Goal: Find contact information: Find contact information

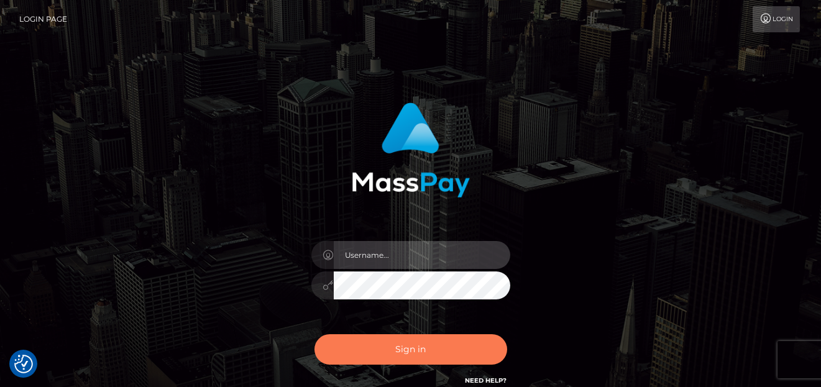
type input "denise"
click at [384, 352] on button "Sign in" at bounding box center [411, 349] width 193 height 30
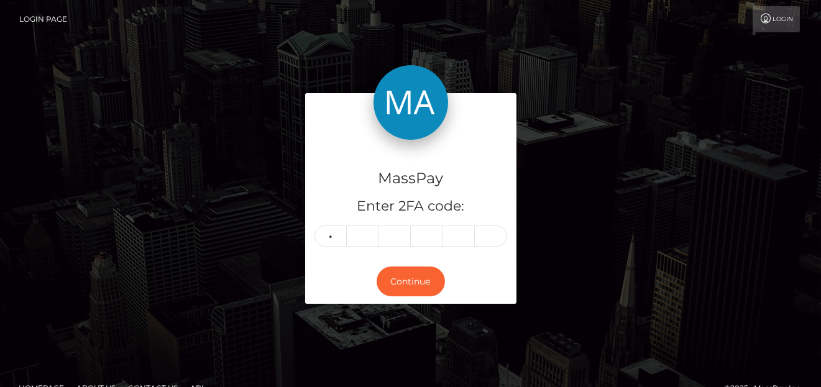
type input "9"
type input "7"
type input "8"
type input "0"
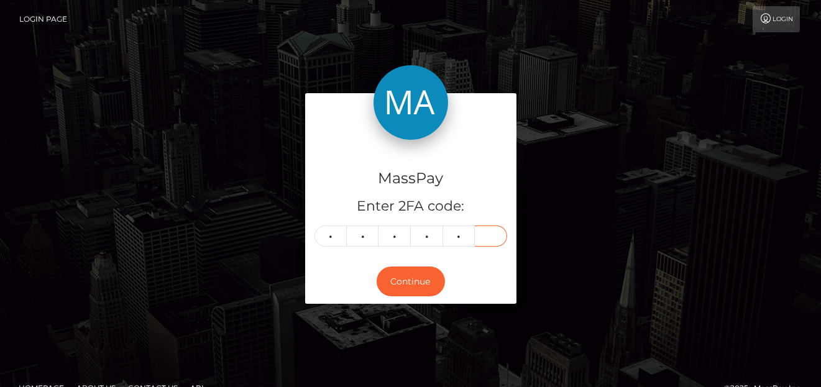
type input "8"
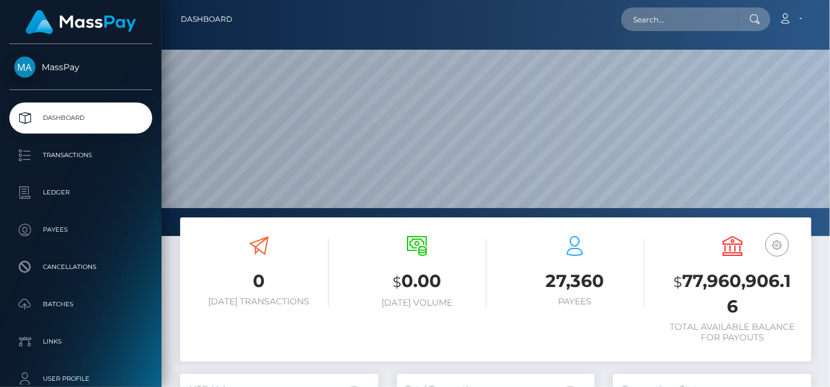
scroll to position [220, 198]
click at [647, 24] on input "text" at bounding box center [680, 19] width 117 height 24
paste input "68a4bfff5a664"
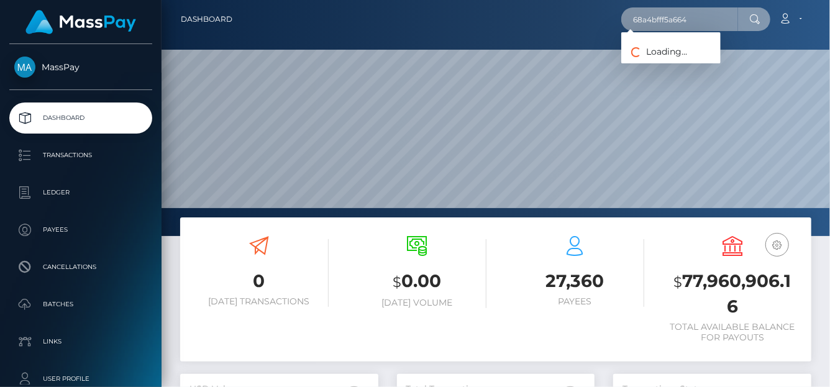
type input "68a4bfff5a664"
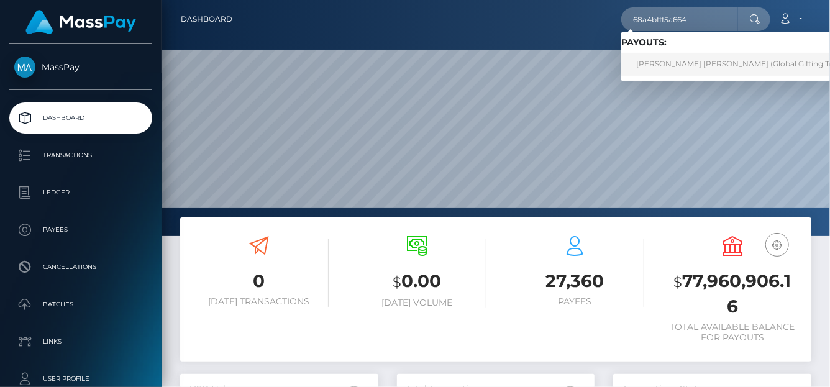
click at [646, 67] on link "RYAN TIMOTHY JOHN SELES (Global Gifting Technologies Inc - Throne)" at bounding box center [781, 64] width 318 height 23
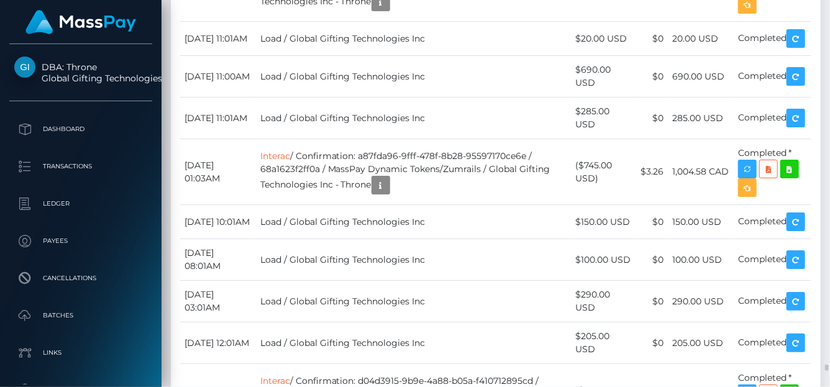
scroll to position [3173, 0]
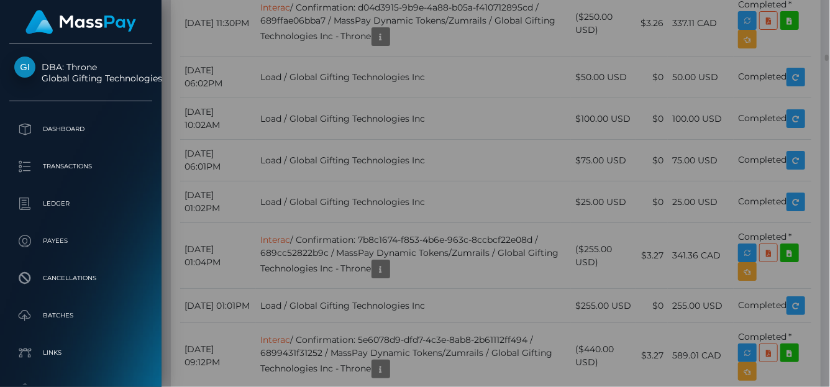
scroll to position [0, 0]
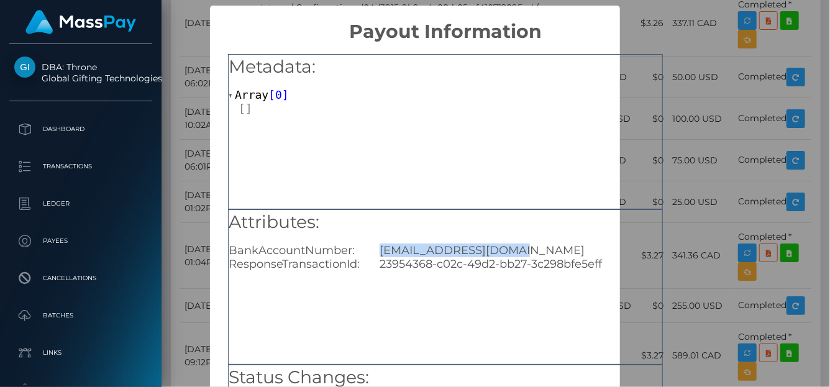
drag, startPoint x: 537, startPoint y: 246, endPoint x: 375, endPoint y: 255, distance: 161.9
click at [375, 255] on div "ryan23seles@gmail.com" at bounding box center [520, 251] width 301 height 14
copy div "ryan23seles@gmail.com"
click at [778, 158] on div "× Payout Information Metadata: Array [ 0 ] Attributes: BankAccountNumber: ryan2…" at bounding box center [415, 193] width 830 height 387
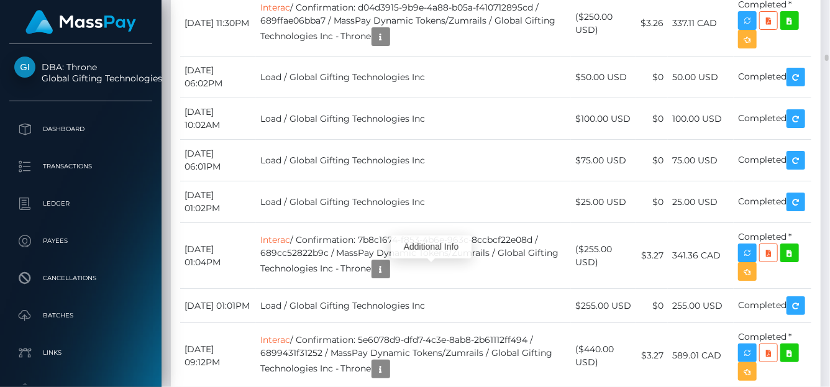
scroll to position [149, 198]
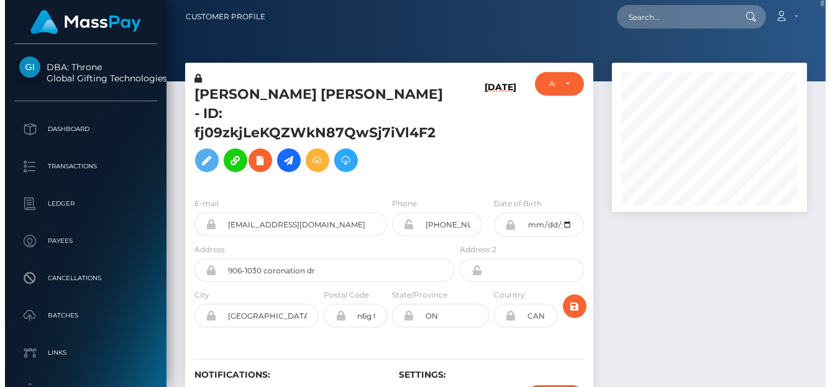
scroll to position [0, 0]
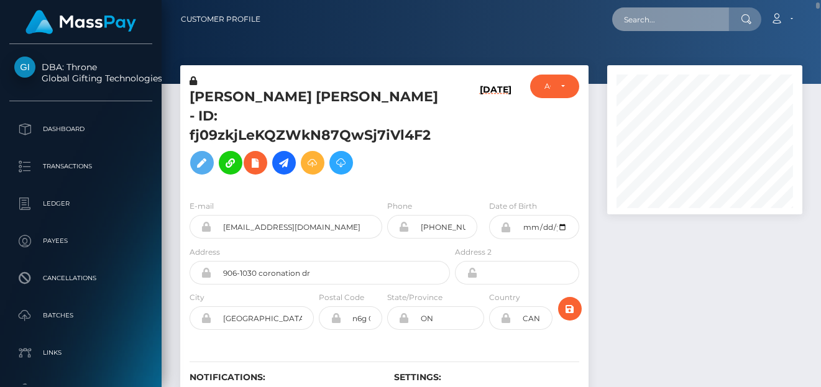
click at [658, 25] on input "text" at bounding box center [670, 19] width 117 height 24
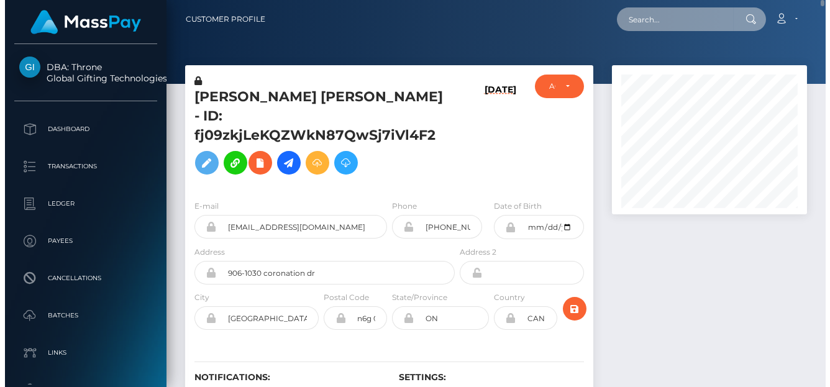
scroll to position [149, 198]
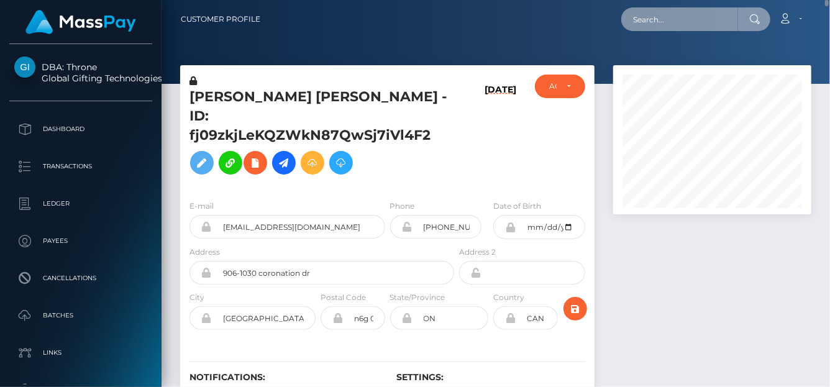
paste input "68a4b9bedf9b8"
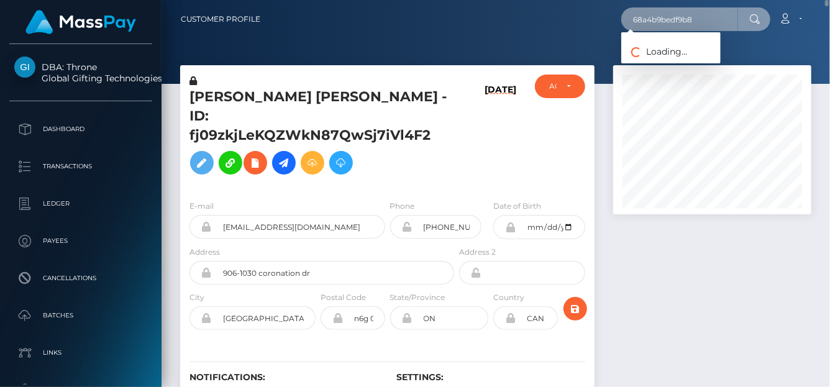
click at [655, 30] on input "68a4b9bedf9b8" at bounding box center [680, 19] width 117 height 24
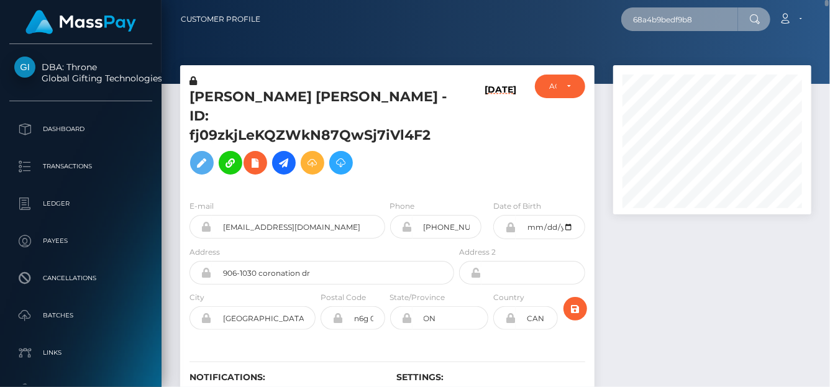
type input "68a4b9bedf9b8"
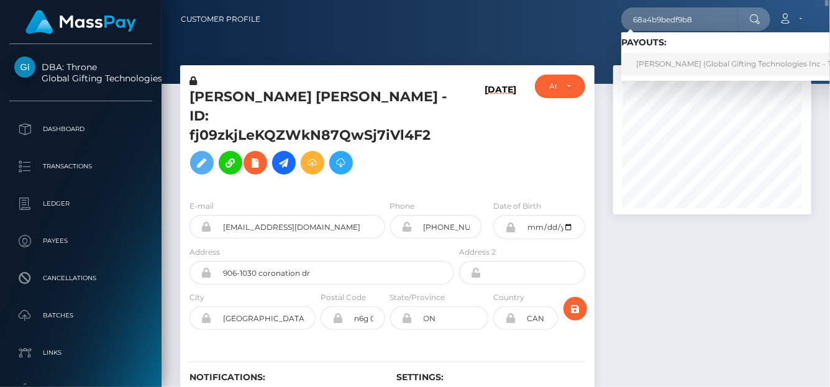
click at [689, 57] on link "SANDEEP LUKE ARTHASSERY (Global Gifting Technologies Inc - Throne)" at bounding box center [747, 64] width 251 height 23
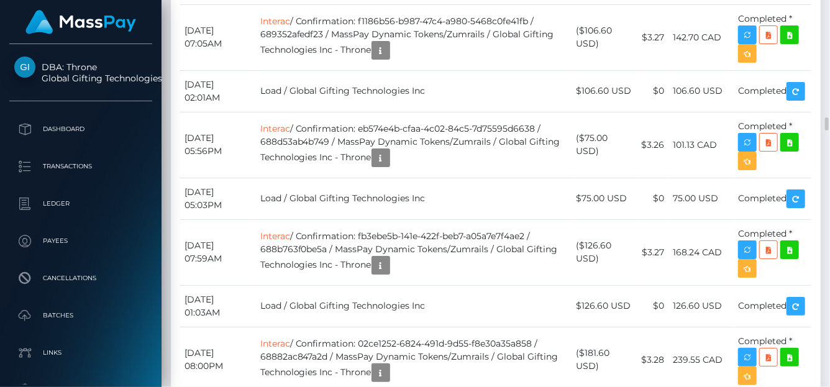
scroll to position [149, 198]
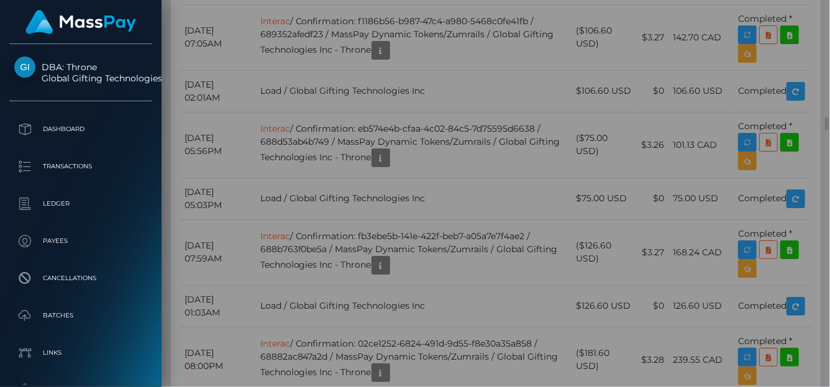
scroll to position [0, 0]
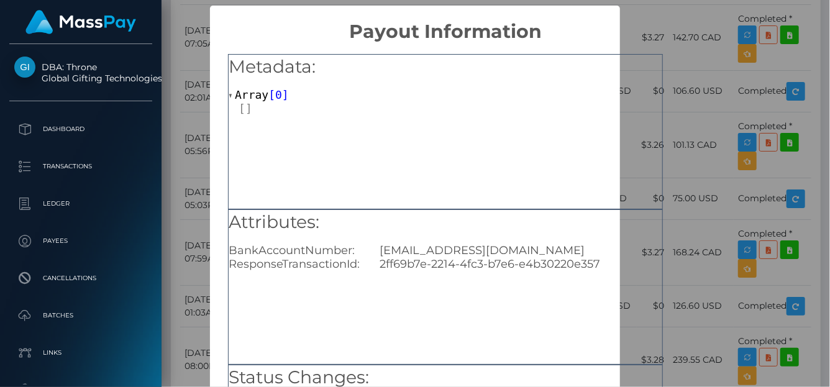
click at [753, 159] on div "× Payout Information Metadata: Array [ 0 ] Attributes: BankAccountNumber: kingo…" at bounding box center [415, 193] width 830 height 387
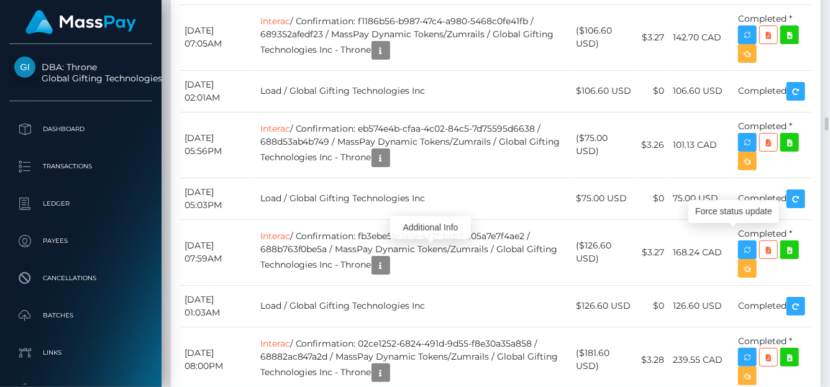
scroll to position [149, 198]
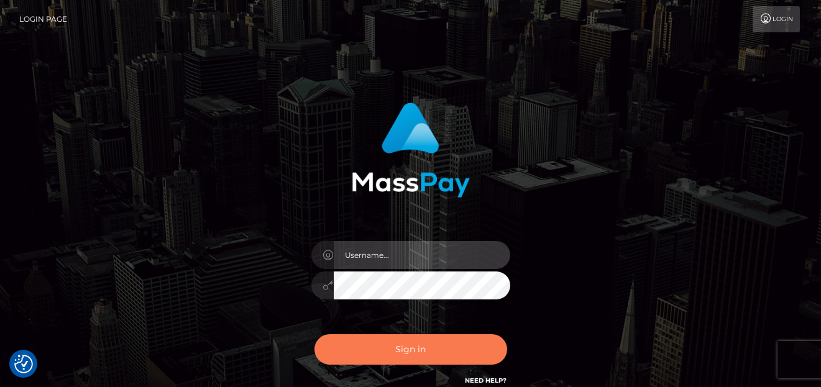
type input "[PERSON_NAME]"
click at [389, 345] on button "Sign in" at bounding box center [411, 349] width 193 height 30
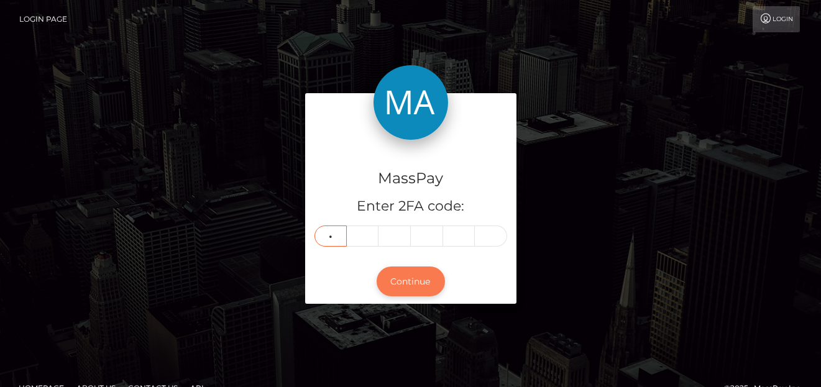
type input "0"
type input "6"
type input "8"
type input "7"
type input "4"
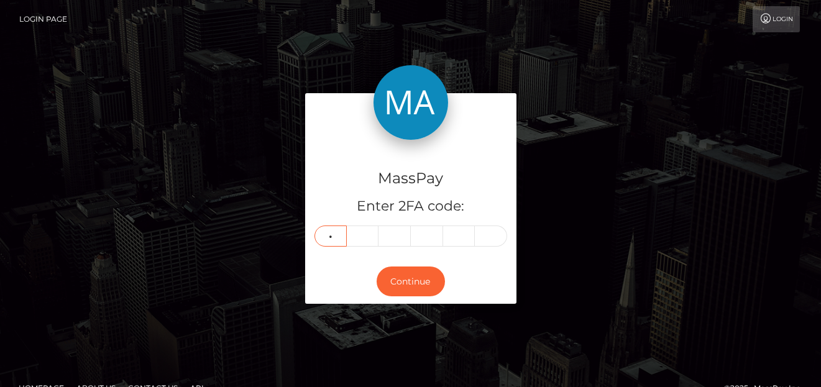
type input "8"
type input "0"
type input "6"
type input "8"
type input "7"
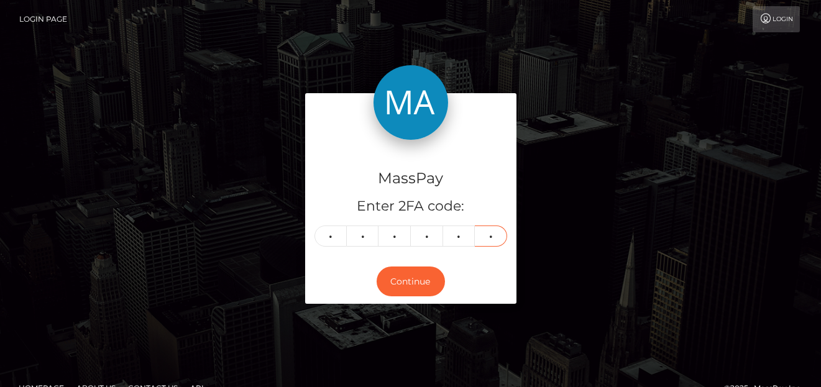
type input "4"
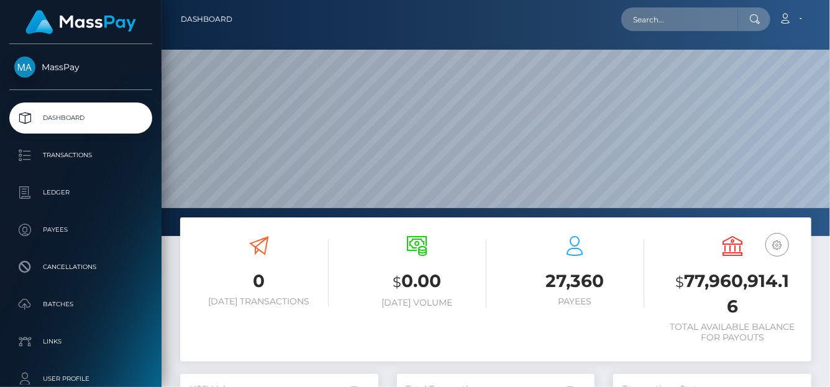
scroll to position [369, 198]
click at [676, 17] on input "text" at bounding box center [680, 19] width 117 height 24
paste input "68a4af0093f5e"
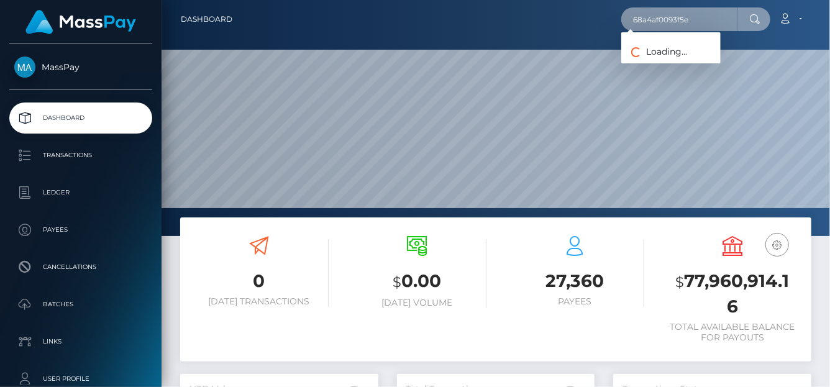
type input "68a4af0093f5e"
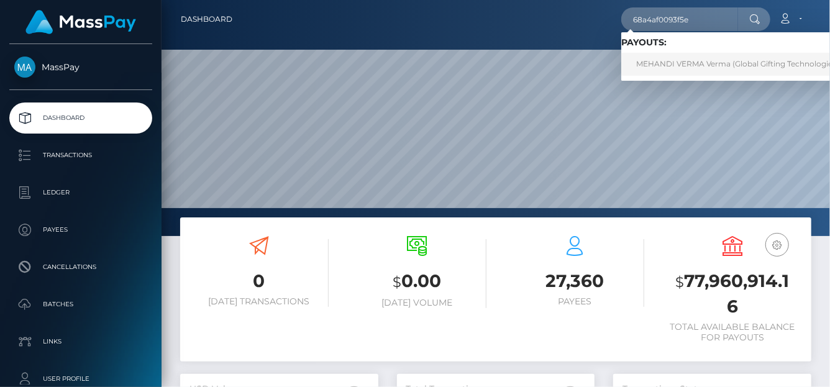
click at [652, 69] on link "MEHANDI VERMA Verma (Global Gifting Technologies Inc - Throne)" at bounding box center [762, 64] width 280 height 23
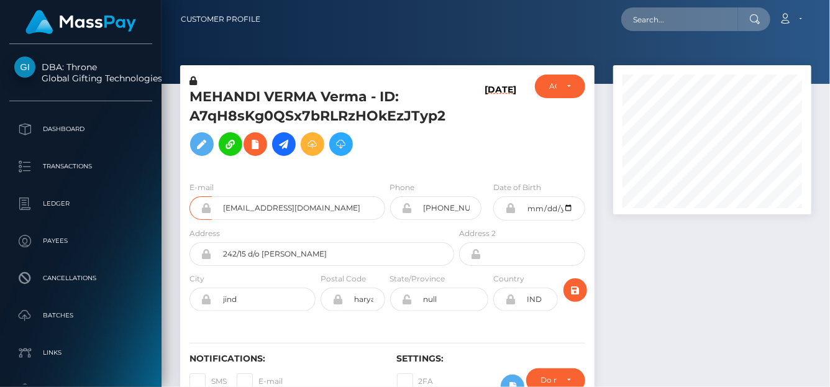
scroll to position [149, 198]
click at [204, 188] on div "E-mail femgoddess3@gmail.com" at bounding box center [288, 200] width 196 height 39
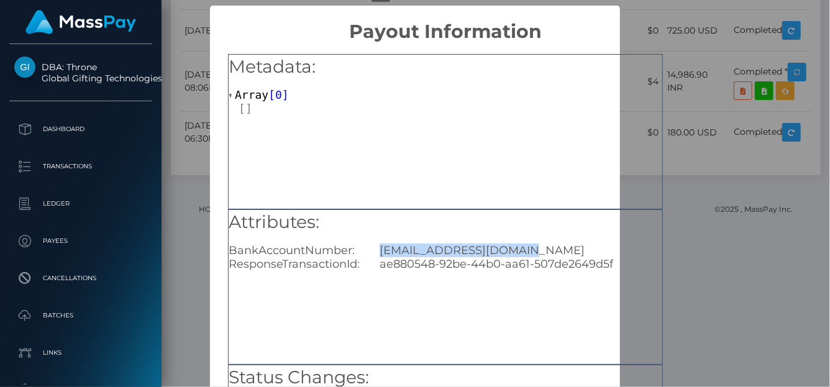
drag, startPoint x: 547, startPoint y: 247, endPoint x: 377, endPoint y: 239, distance: 170.5
click at [375, 239] on div "Attributes: BankAccountNumber: justinliu719@gmail.com ResponseTransactionId: ae…" at bounding box center [446, 241] width 434 height 62
copy div "justinliu719@gmail.com"
click at [653, 156] on div "Metadata: Array [ 0 ]" at bounding box center [445, 131] width 435 height 155
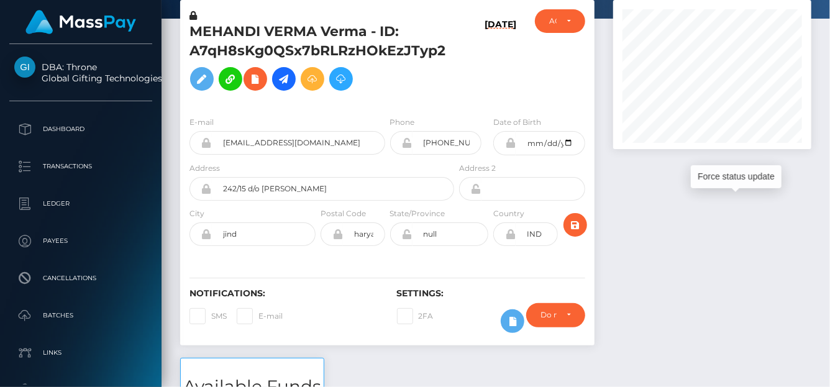
scroll to position [0, 0]
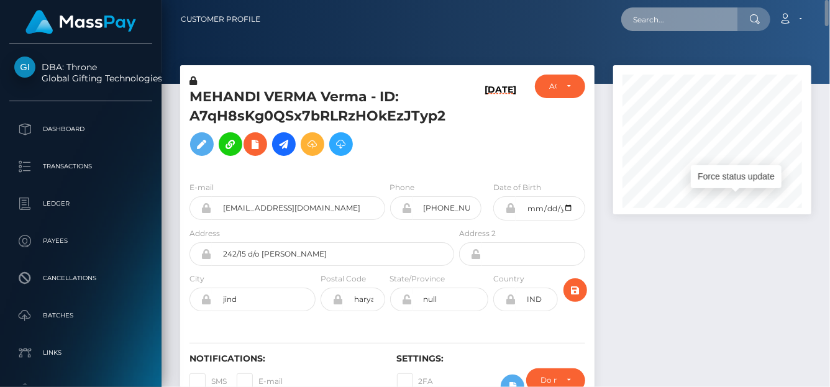
click at [700, 19] on input "text" at bounding box center [680, 19] width 117 height 24
paste input "68a4acb1b9eb3"
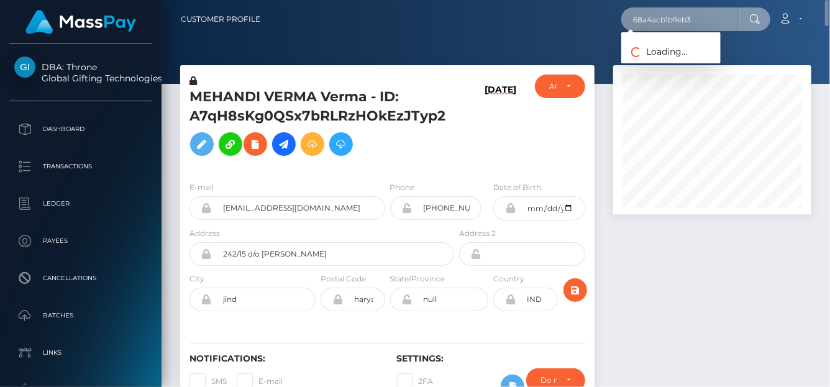
type input "68a4acb1b9eb3"
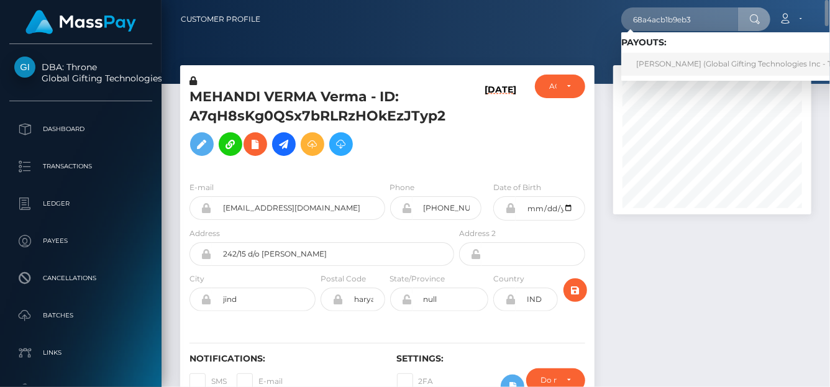
click at [646, 59] on link "ALICIA ELIZABETH CHILES (Global Gifting Technologies Inc - Throne)" at bounding box center [747, 64] width 251 height 23
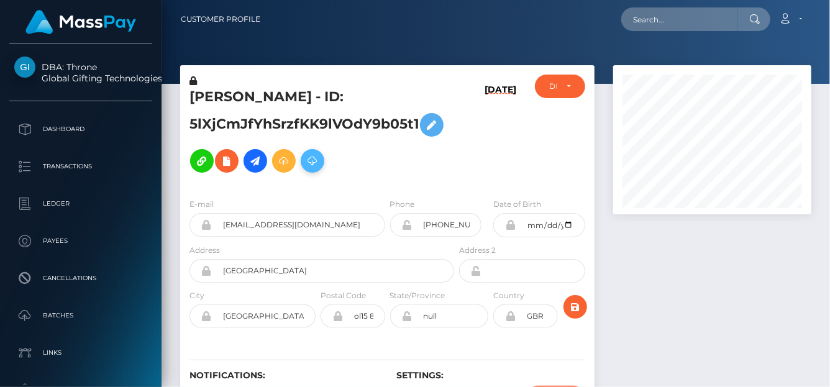
scroll to position [149, 198]
drag, startPoint x: 341, startPoint y: 225, endPoint x: 163, endPoint y: 207, distance: 178.7
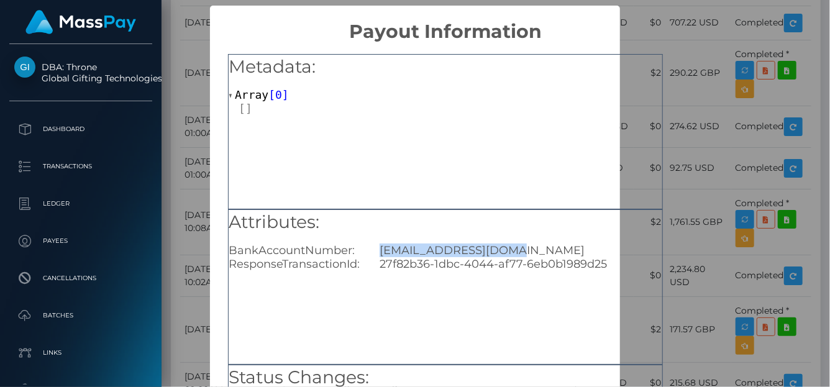
drag, startPoint x: 537, startPoint y: 253, endPoint x: 378, endPoint y: 246, distance: 159.3
click at [377, 246] on div "[EMAIL_ADDRESS][DOMAIN_NAME]" at bounding box center [520, 251] width 301 height 14
copy div "[EMAIL_ADDRESS][DOMAIN_NAME]"
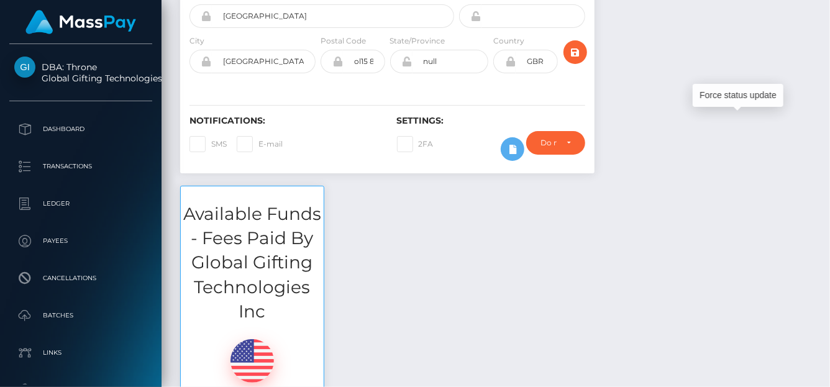
scroll to position [0, 0]
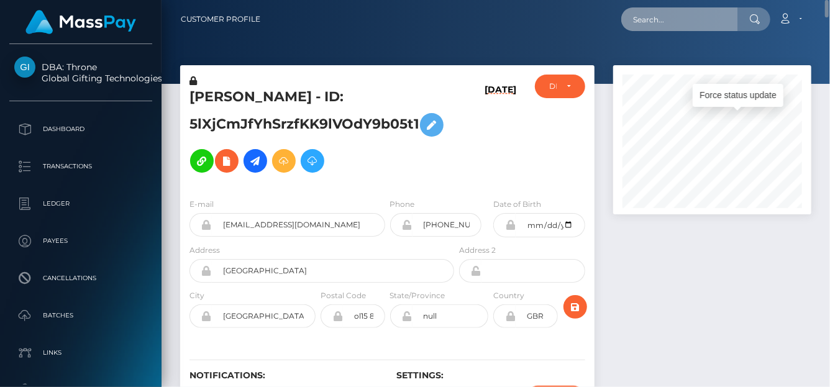
click at [654, 21] on input "text" at bounding box center [680, 19] width 117 height 24
paste input "68a4ab2130723"
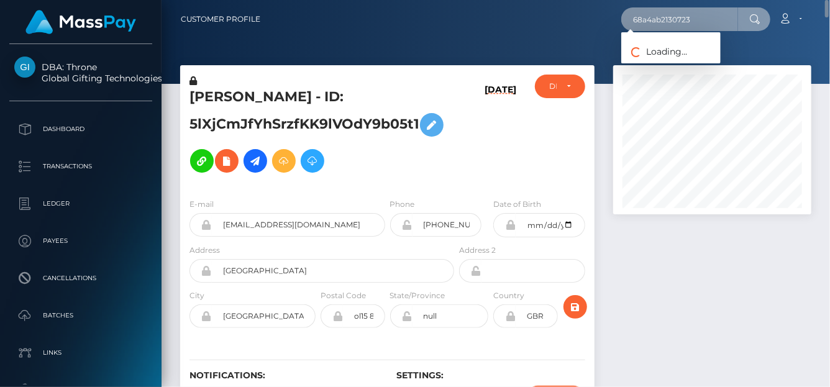
type input "68a4ab2130723"
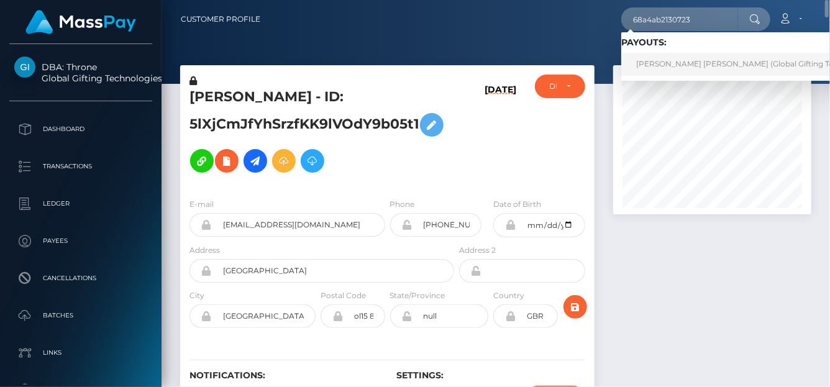
click at [675, 68] on link "LINDSAY GABRIELLE HAUSER (Global Gifting Technologies Inc - Throne)" at bounding box center [781, 64] width 318 height 23
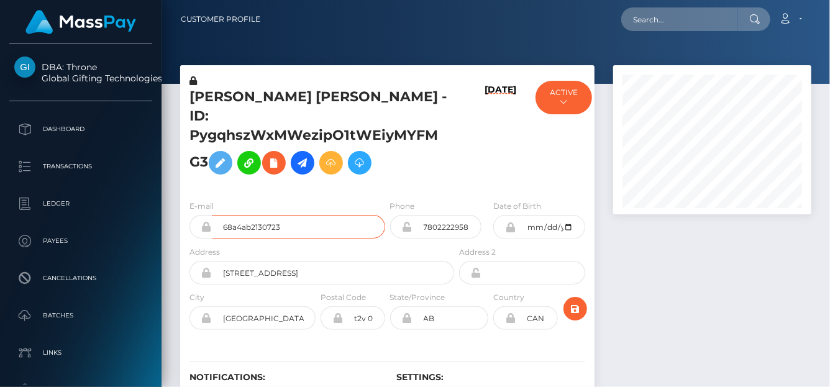
click at [315, 215] on input "68a4ab2130723" at bounding box center [298, 227] width 173 height 24
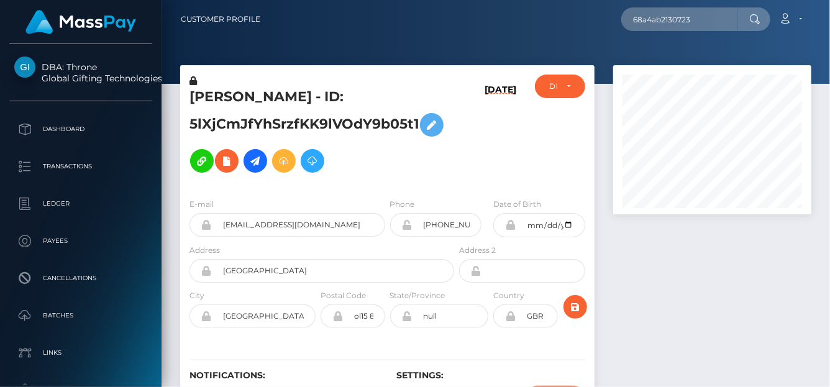
scroll to position [149, 198]
type input "68a4ab2130723"
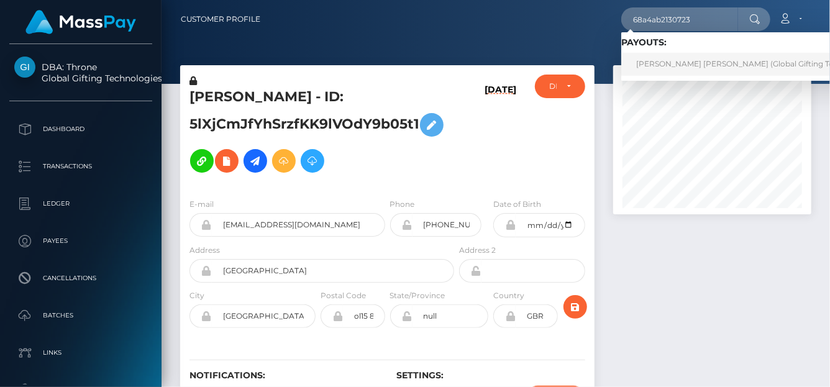
click at [648, 59] on link "[PERSON_NAME] [PERSON_NAME] (Global Gifting Technologies Inc - Throne)" at bounding box center [781, 64] width 318 height 23
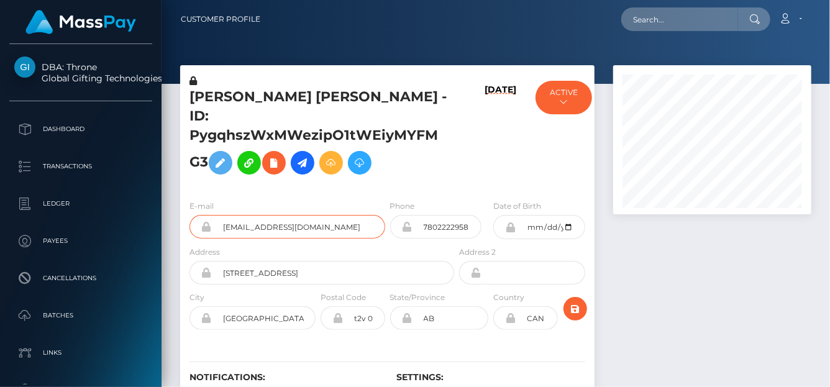
scroll to position [149, 198]
drag, startPoint x: 331, startPoint y: 209, endPoint x: 224, endPoint y: 203, distance: 107.1
click at [224, 215] on input "goddess.alexa.777@gmail.com" at bounding box center [298, 227] width 173 height 24
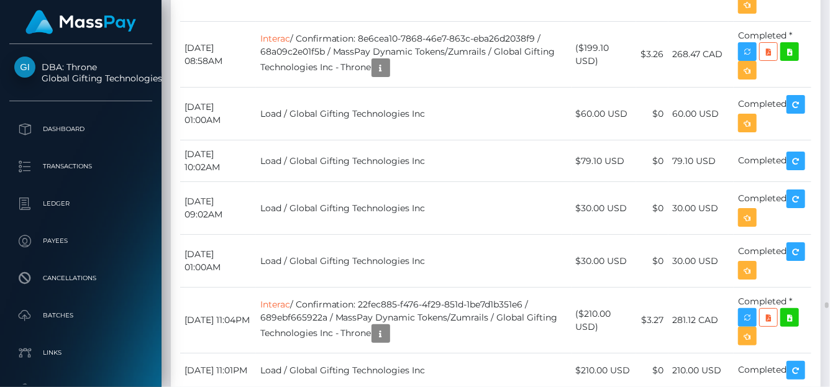
scroll to position [3733, 0]
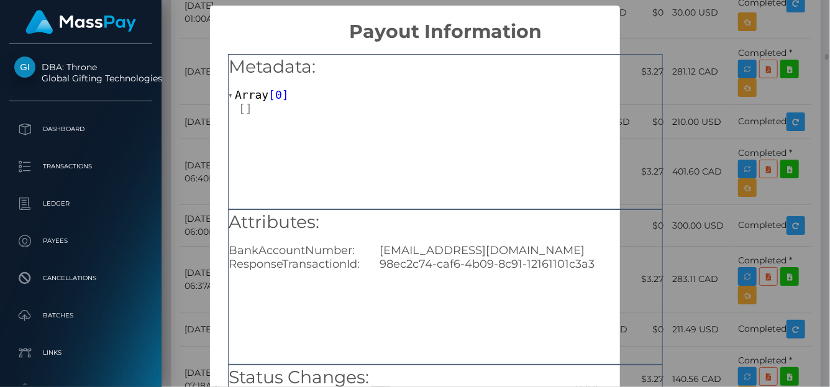
scroll to position [0, 0]
drag, startPoint x: 552, startPoint y: 251, endPoint x: 377, endPoint y: 248, distance: 174.7
click at [377, 248] on div "lindsayhauser98@gmail.com" at bounding box center [520, 251] width 301 height 14
copy div "lindsayhauser98@gmail.com"
click at [707, 105] on div "× Payout Information Metadata: Array [ 0 ] Attributes: BankAccountNumber: linds…" at bounding box center [415, 193] width 830 height 387
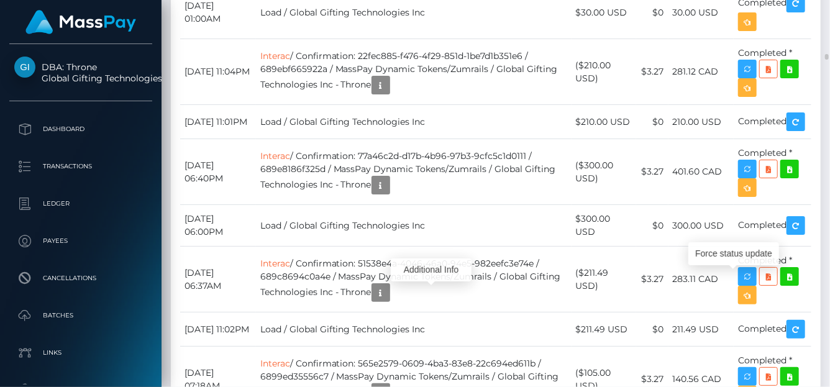
scroll to position [149, 198]
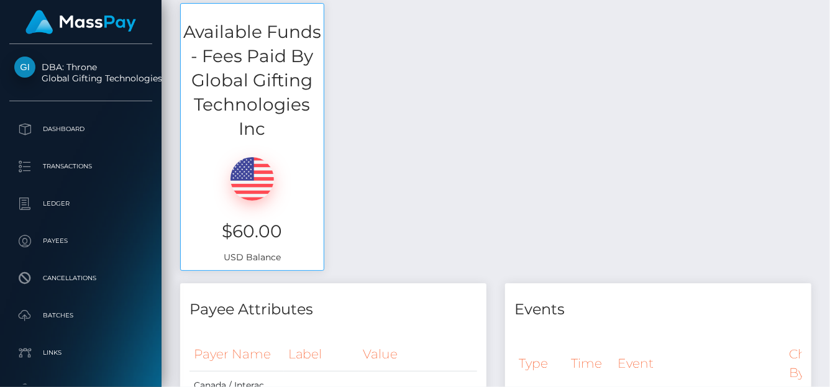
scroll to position [0, 0]
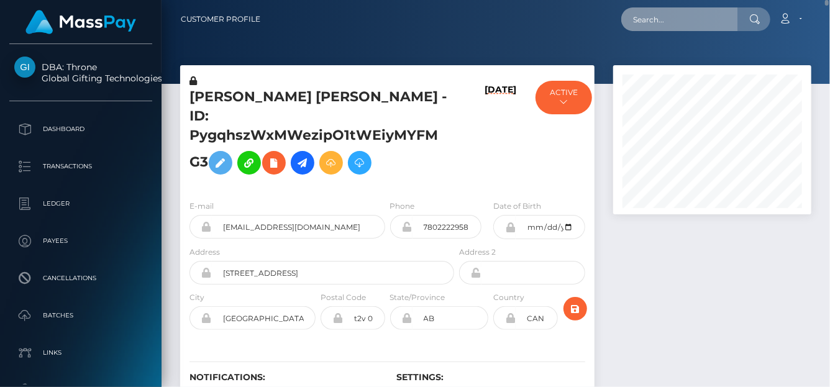
click at [673, 14] on input "text" at bounding box center [680, 19] width 117 height 24
paste input "68a4a68b8fdd0"
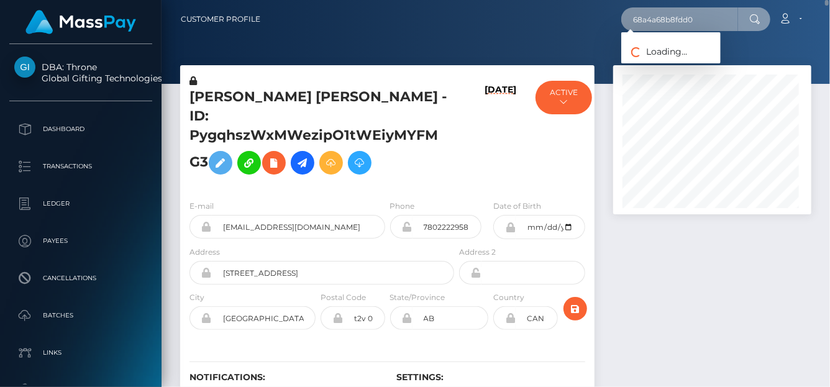
scroll to position [621461, 621412]
type input "68a4a68b8fdd0"
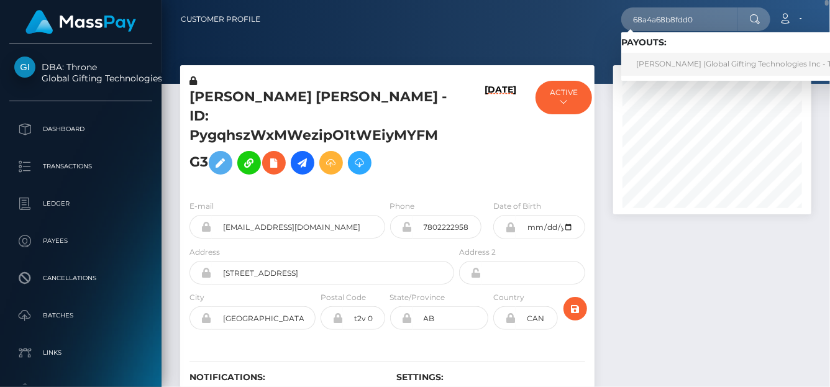
click at [660, 61] on link "KRYSTAL JEANNE CARTER (Global Gifting Technologies Inc - Throne)" at bounding box center [747, 64] width 251 height 23
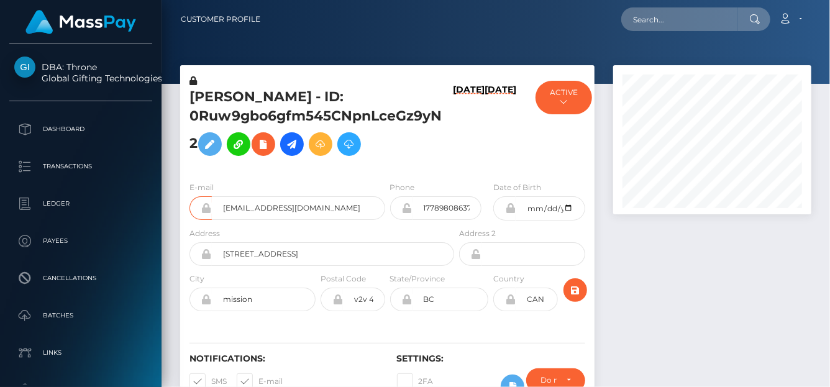
scroll to position [149, 198]
click at [224, 210] on input "jasminestonexoxo@hotmail.com" at bounding box center [298, 208] width 173 height 24
drag, startPoint x: 217, startPoint y: 210, endPoint x: 236, endPoint y: 2, distance: 208.5
click at [315, 198] on input "[EMAIL_ADDRESS][DOMAIN_NAME]" at bounding box center [298, 208] width 173 height 24
click at [224, 200] on input "[EMAIL_ADDRESS][DOMAIN_NAME]" at bounding box center [298, 208] width 173 height 24
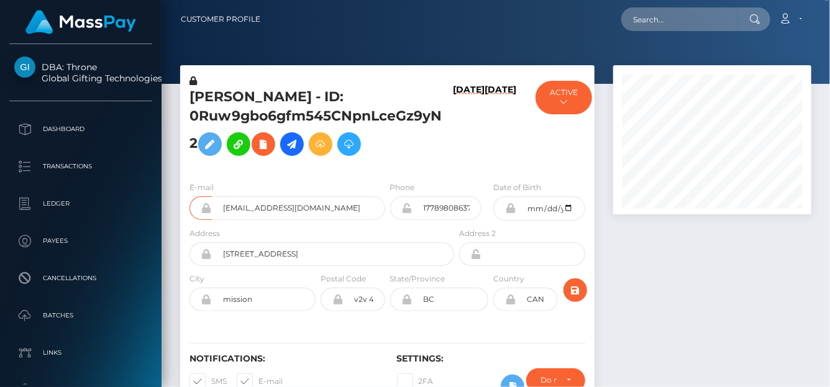
click at [682, 295] on div at bounding box center [712, 244] width 217 height 358
click at [361, 205] on input "jasminestonexoxo@hotmail.com" at bounding box center [298, 208] width 173 height 24
click at [278, 231] on div "Address 33156 hawthorne ave" at bounding box center [322, 246] width 265 height 39
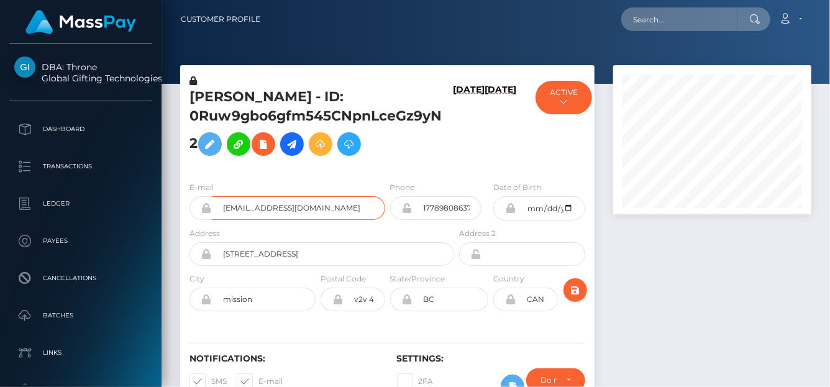
click at [291, 214] on input "jasminestonexoxo@hotmail.com" at bounding box center [298, 208] width 173 height 24
click at [756, 380] on div at bounding box center [712, 244] width 217 height 358
click at [743, 356] on div at bounding box center [712, 244] width 217 height 358
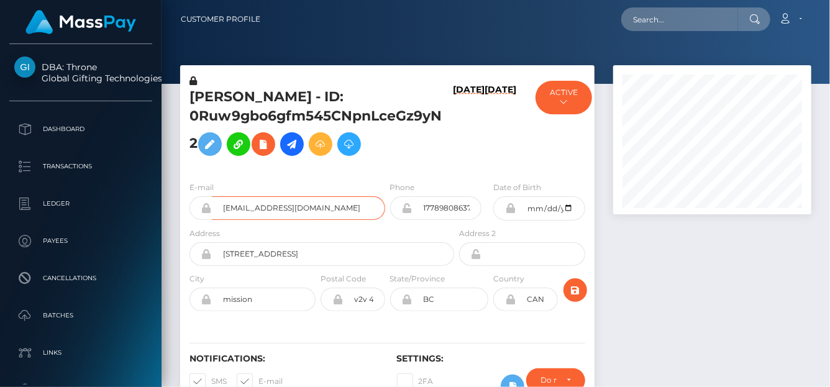
click at [346, 206] on input "[EMAIL_ADDRESS][DOMAIN_NAME]" at bounding box center [298, 208] width 173 height 24
click at [252, 205] on input "[EMAIL_ADDRESS][DOMAIN_NAME]" at bounding box center [298, 208] width 173 height 24
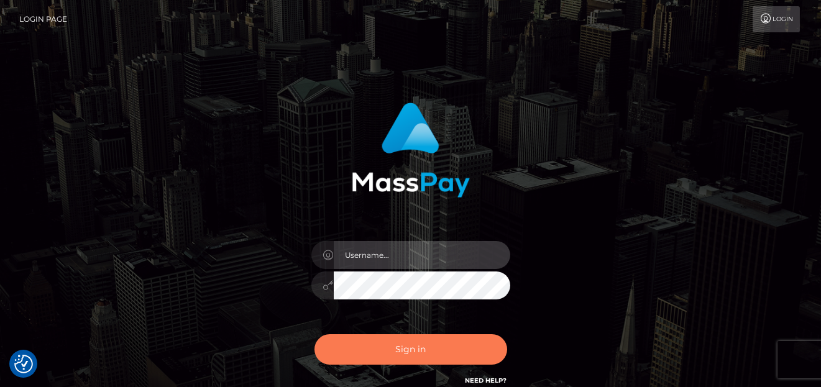
type input "[PERSON_NAME]"
click at [347, 359] on button "Sign in" at bounding box center [411, 349] width 193 height 30
type input "[PERSON_NAME]"
click at [458, 357] on button "Sign in" at bounding box center [411, 349] width 193 height 30
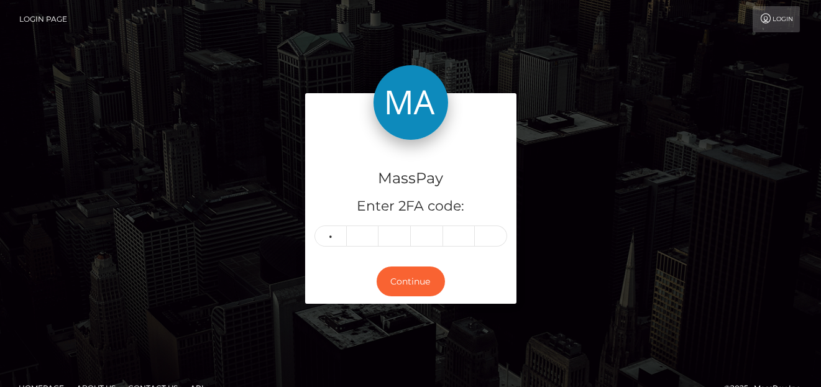
type input "3"
type input "2"
type input "1"
type input "5"
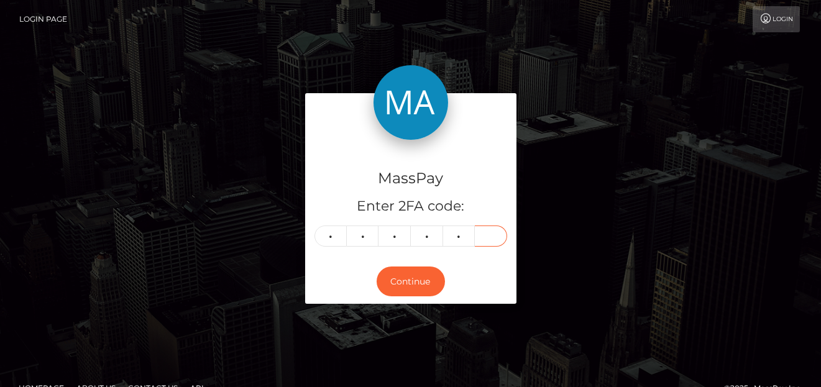
type input "1"
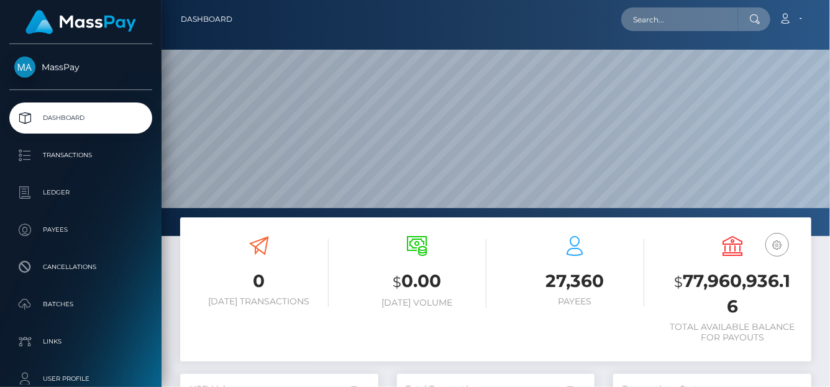
scroll to position [220, 198]
click at [650, 27] on input "text" at bounding box center [680, 19] width 117 height 24
paste input "[DOMAIN_NAME][EMAIL_ADDRESS][DOMAIN_NAME]"
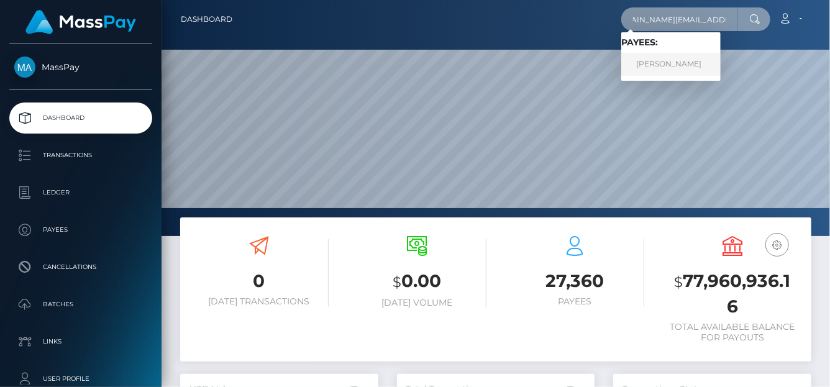
type input "[DOMAIN_NAME][EMAIL_ADDRESS][DOMAIN_NAME]"
click at [659, 57] on link "[PERSON_NAME]" at bounding box center [671, 64] width 99 height 23
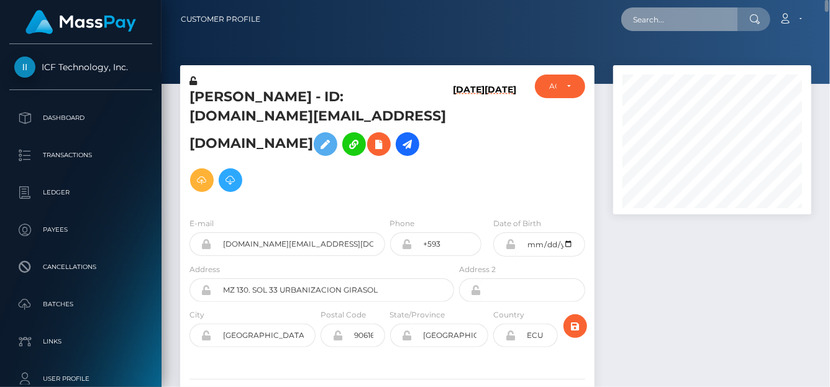
click at [702, 22] on input "text" at bounding box center [680, 19] width 117 height 24
click at [700, 24] on input "text" at bounding box center [680, 19] width 117 height 24
paste input "68a4a68b8fdd0"
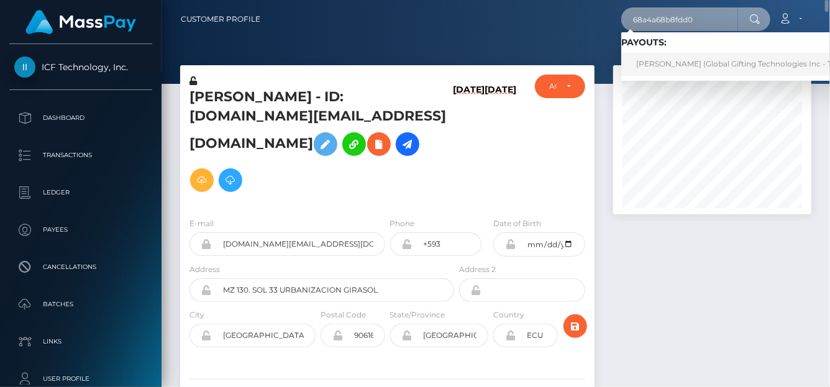
type input "68a4a68b8fdd0"
click at [680, 64] on link "KRYSTAL JEANNE CARTER (Global Gifting Technologies Inc - Throne)" at bounding box center [747, 64] width 251 height 23
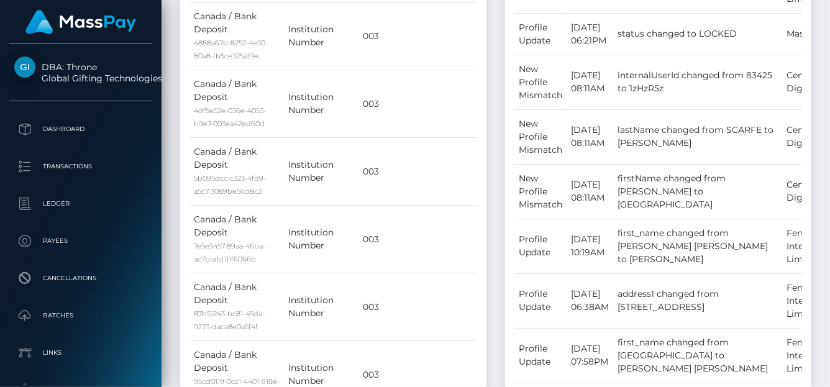
scroll to position [2924, 0]
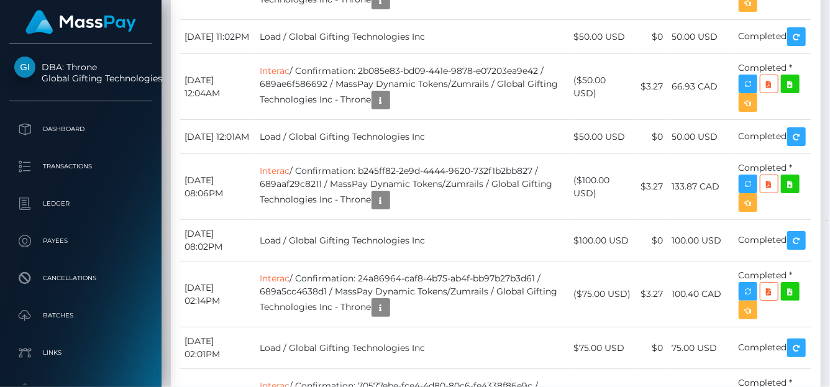
scroll to position [11628, 0]
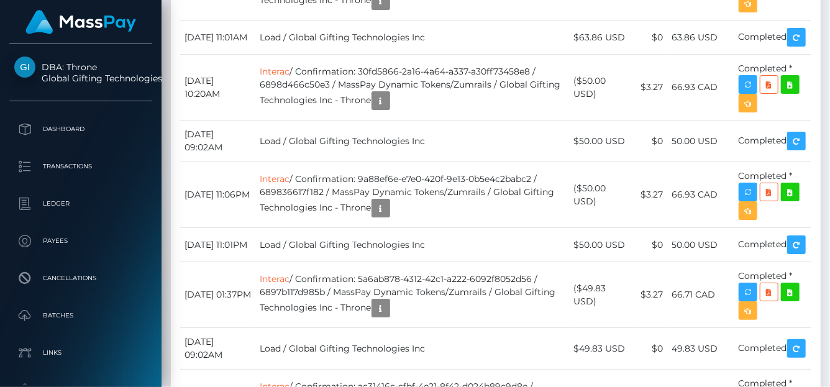
scroll to position [11193, 0]
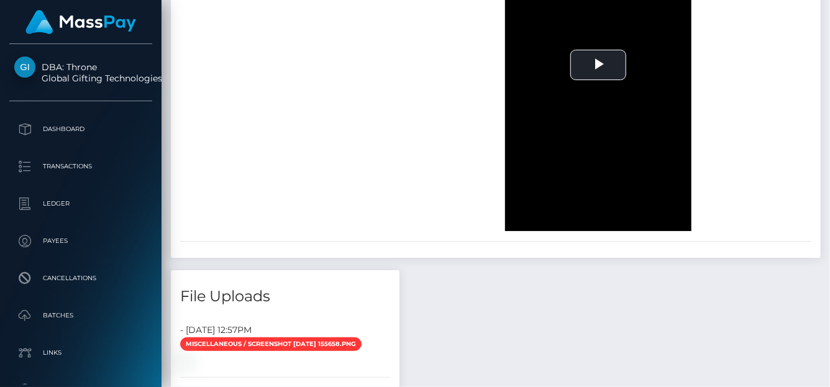
scroll to position [0, 0]
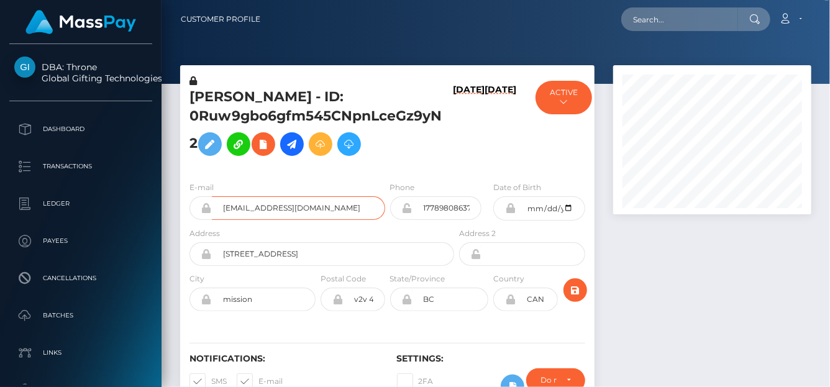
click at [345, 203] on input "[EMAIL_ADDRESS][DOMAIN_NAME]" at bounding box center [298, 208] width 173 height 24
click at [345, 201] on input "[EMAIL_ADDRESS][DOMAIN_NAME]" at bounding box center [298, 208] width 173 height 24
click at [350, 204] on input "[EMAIL_ADDRESS][DOMAIN_NAME]" at bounding box center [298, 208] width 173 height 24
click at [363, 213] on input "[EMAIL_ADDRESS][DOMAIN_NAME]" at bounding box center [298, 208] width 173 height 24
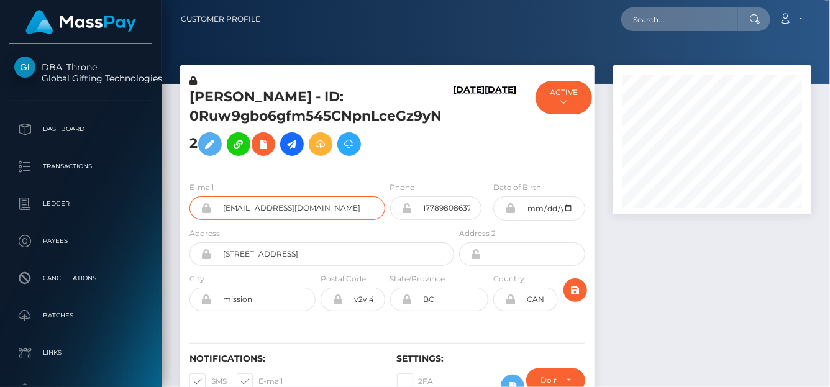
click at [140, 208] on div "DBA: Throne Global Gifting Technologies Inc Dashboard Transactions Ledger" at bounding box center [415, 193] width 830 height 387
click at [610, 279] on div at bounding box center [712, 244] width 217 height 358
click at [382, 222] on div "E-mail jasminestonexoxo@hotmail.com" at bounding box center [284, 204] width 208 height 46
click at [366, 211] on input "[EMAIL_ADDRESS][DOMAIN_NAME]" at bounding box center [298, 208] width 173 height 24
click at [365, 211] on input "[EMAIL_ADDRESS][DOMAIN_NAME]" at bounding box center [298, 208] width 173 height 24
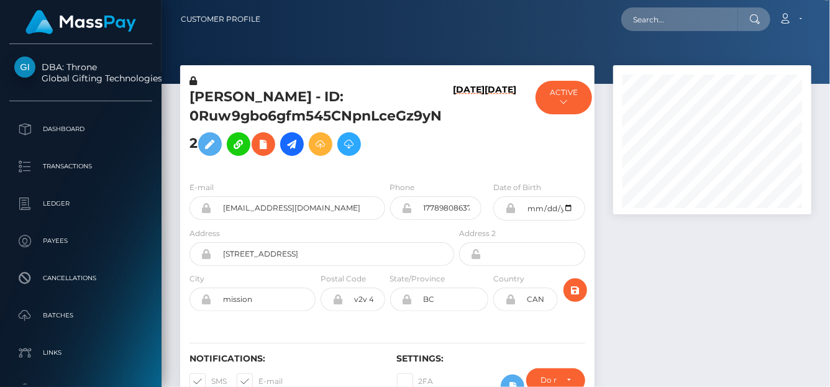
click at [781, 26] on link "Account" at bounding box center [791, 19] width 37 height 26
click at [787, 22] on link "Account" at bounding box center [791, 19] width 37 height 26
click at [788, 22] on icon at bounding box center [785, 19] width 13 height 10
click at [680, 382] on div at bounding box center [712, 244] width 217 height 358
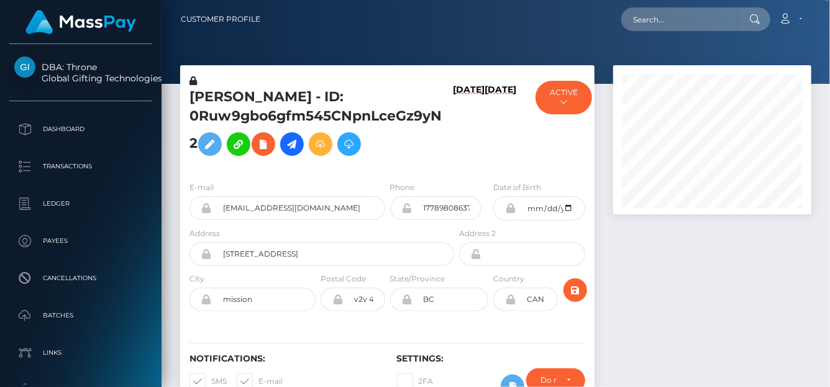
click at [637, 300] on div at bounding box center [712, 244] width 217 height 358
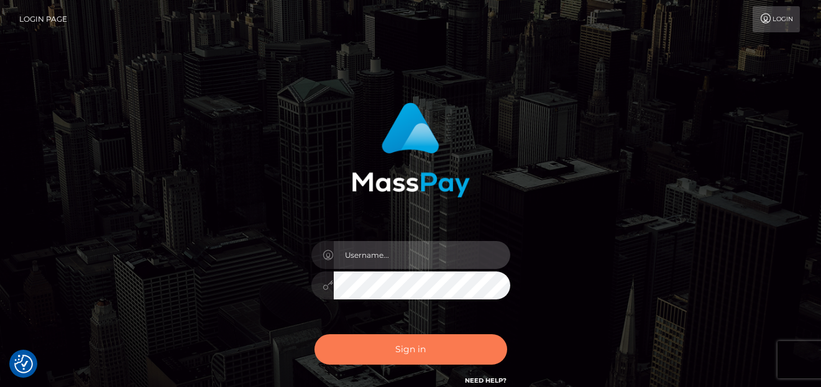
type input "[PERSON_NAME]"
click at [367, 355] on button "Sign in" at bounding box center [411, 349] width 193 height 30
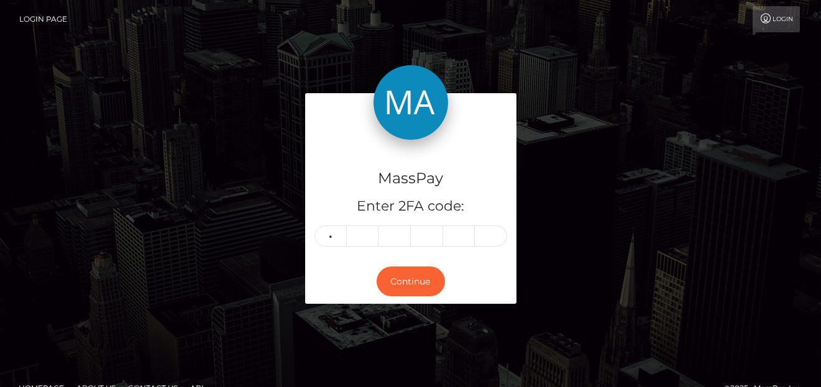
type input "4"
type input "8"
type input "1"
type input "3"
type input "8"
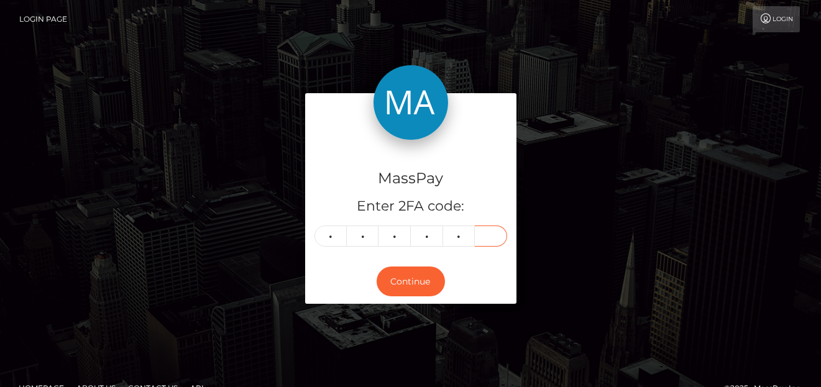
type input "2"
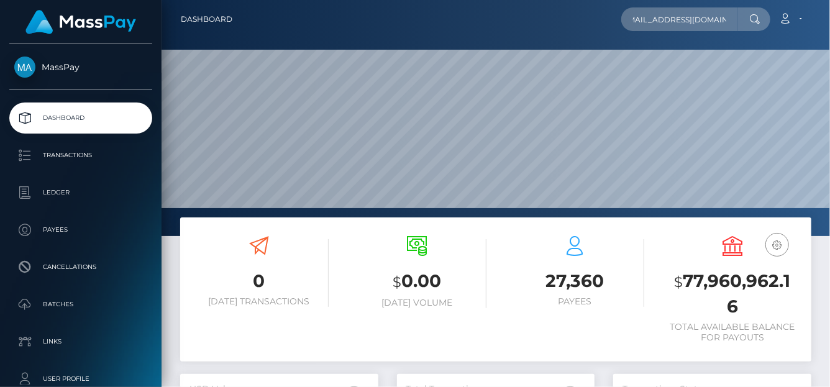
scroll to position [220, 198]
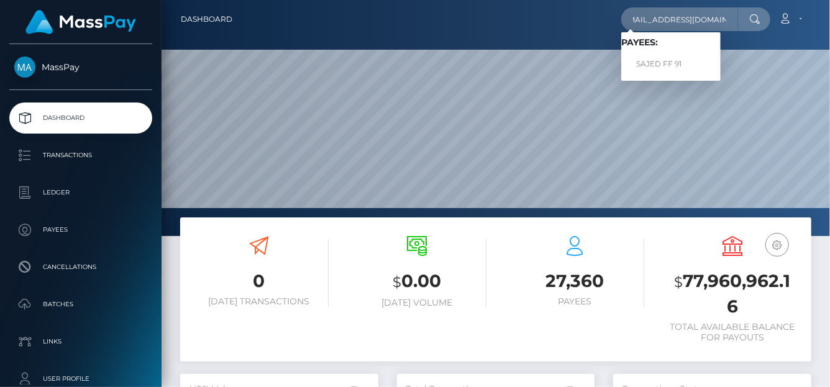
type input "[EMAIL_ADDRESS][DOMAIN_NAME]"
click at [660, 65] on link "SAJED FF 91" at bounding box center [671, 64] width 99 height 23
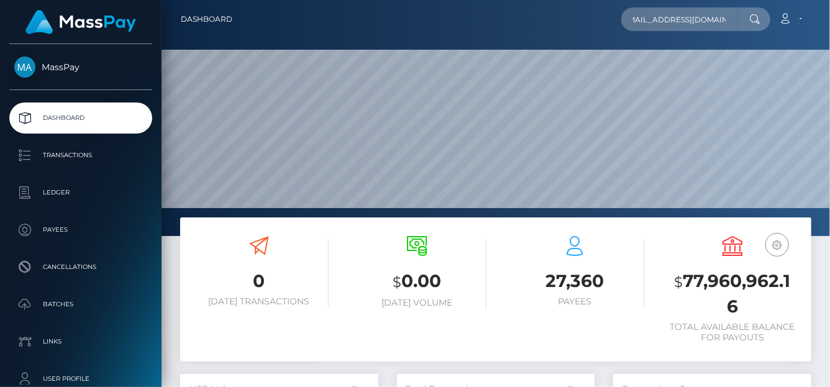
scroll to position [0, 0]
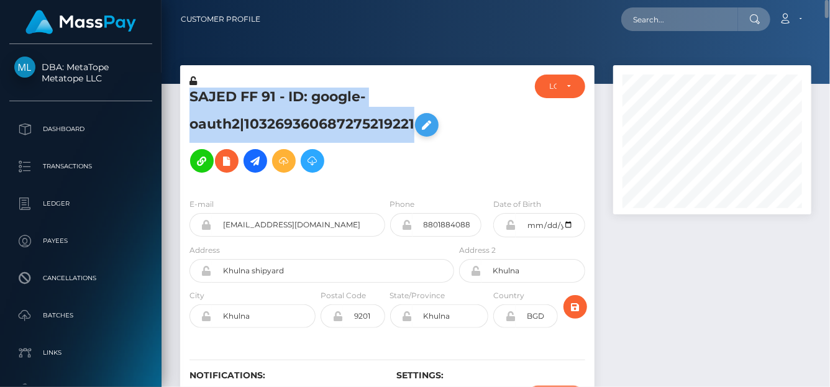
drag, startPoint x: 182, startPoint y: 95, endPoint x: 434, endPoint y: 123, distance: 253.3
click at [434, 123] on div "SAJED FF 91 - ID: google-oauth2|103269360687275219221" at bounding box center [318, 132] width 277 height 114
copy h5 "SAJED FF 91 - ID: google-oauth2|103269360687275219221"
click at [663, 21] on input "text" at bounding box center [680, 19] width 117 height 24
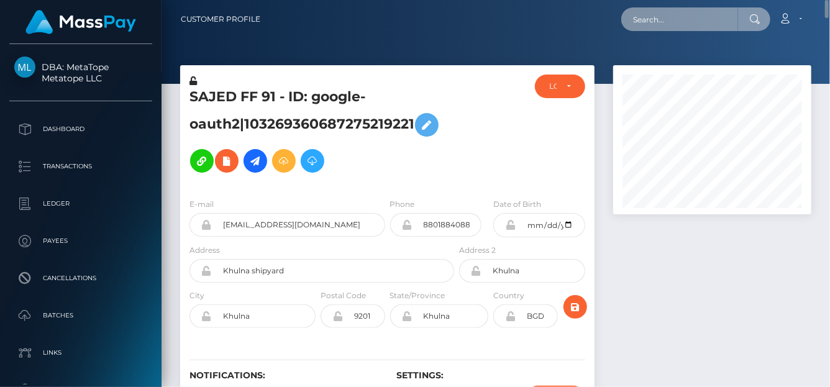
paste input "68a4a68b8fdd0"
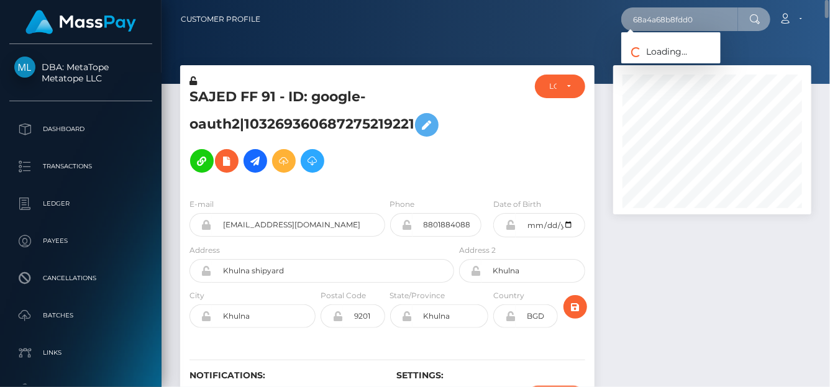
type input "68a4a68b8fdd0"
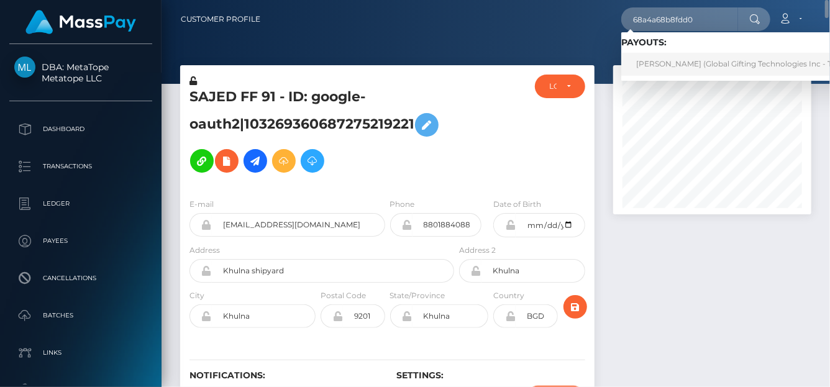
click at [672, 66] on link "[PERSON_NAME] (Global Gifting Technologies Inc - Throne)" at bounding box center [747, 64] width 251 height 23
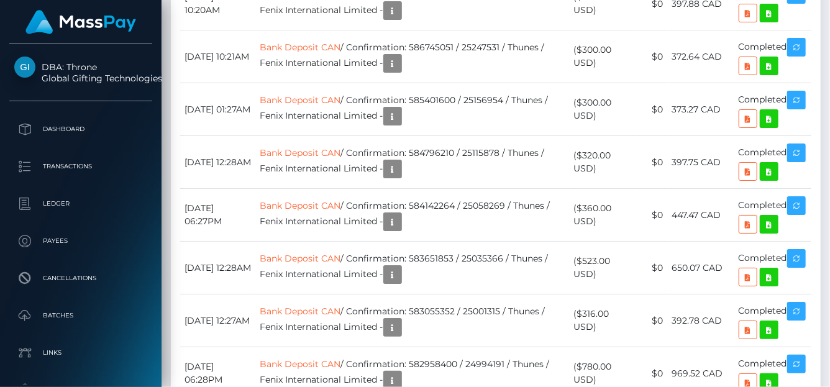
scroll to position [149, 198]
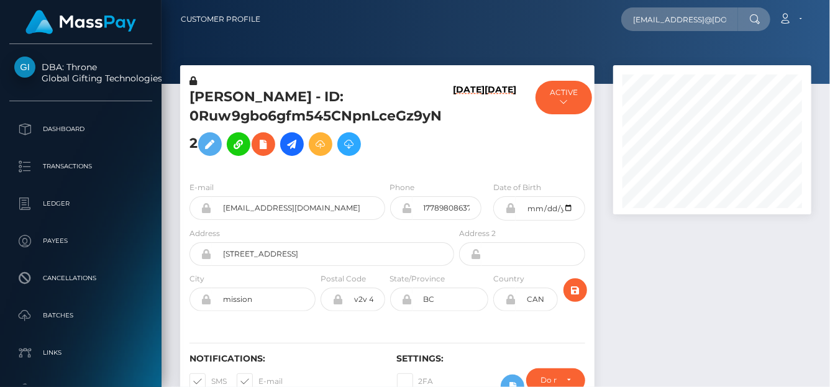
scroll to position [149, 198]
drag, startPoint x: 0, startPoint y: 0, endPoint x: 674, endPoint y: 13, distance: 674.0
click at [660, 22] on input "[EMAIL_ADDRESS]@[DOMAIN_NAME]" at bounding box center [680, 19] width 117 height 24
click at [704, 21] on input "[EMAIL_ADDRESS]@[DOMAIN_NAME]" at bounding box center [680, 19] width 117 height 24
click at [673, 14] on input "[EMAIL_ADDRESS]@[DOMAIN_NAME]" at bounding box center [680, 19] width 117 height 24
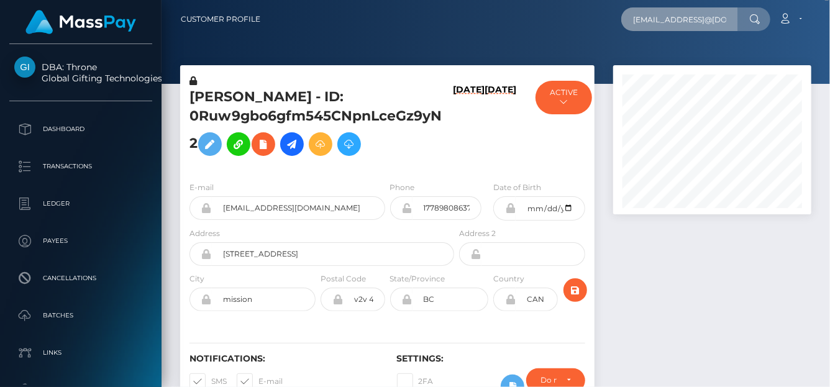
click at [673, 12] on input "[EMAIL_ADDRESS]@[DOMAIN_NAME]" at bounding box center [680, 19] width 117 height 24
click at [673, 24] on input "[EMAIL_ADDRESS]@[DOMAIN_NAME]" at bounding box center [680, 19] width 117 height 24
